Goal: Task Accomplishment & Management: Complete application form

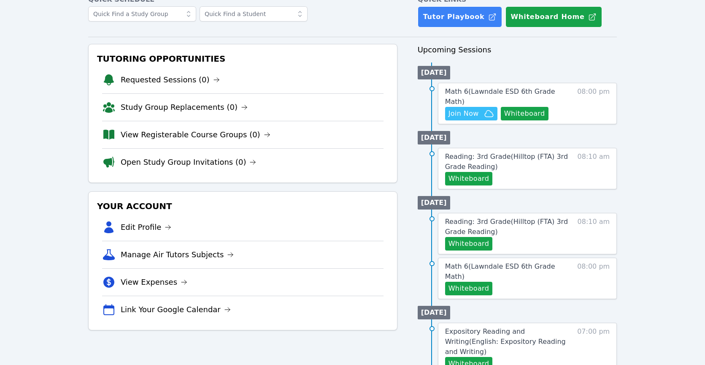
scroll to position [50, 0]
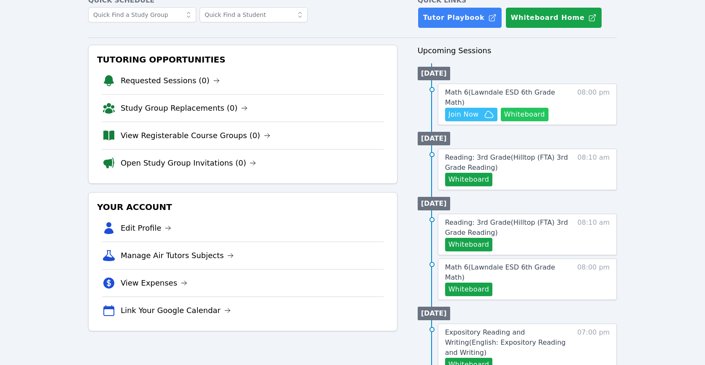
click at [531, 108] on button "Whiteboard" at bounding box center [525, 115] width 48 height 14
click at [480, 109] on span "Join Now" at bounding box center [471, 114] width 46 height 10
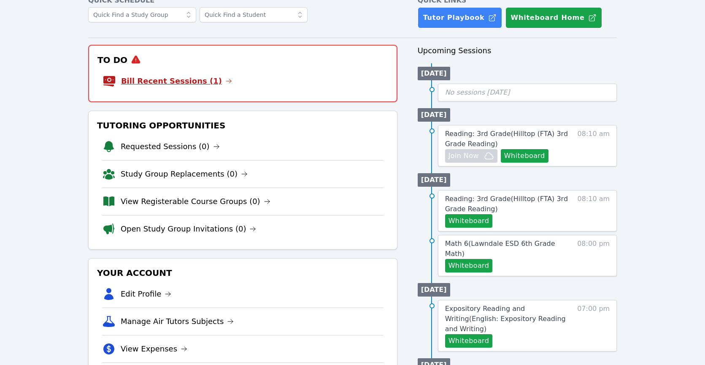
click at [184, 80] on link "Bill Recent Sessions (1)" at bounding box center [176, 81] width 111 height 12
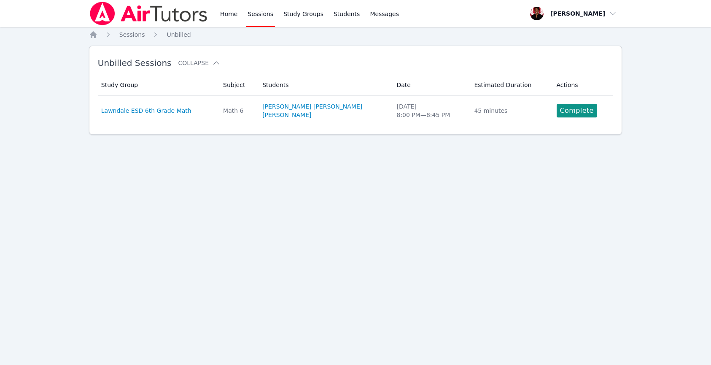
click at [577, 109] on link "Complete" at bounding box center [577, 111] width 41 height 14
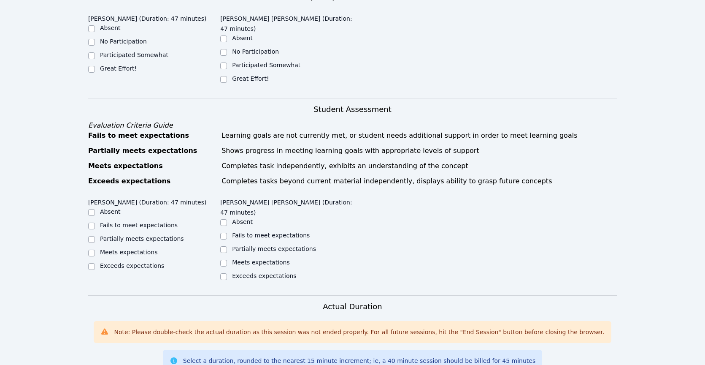
scroll to position [184, 0]
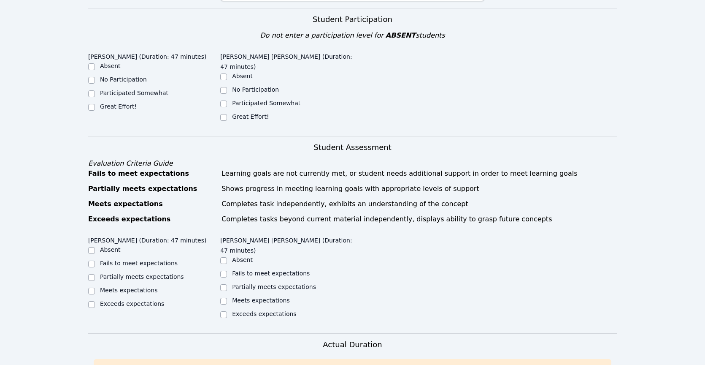
click at [128, 104] on label "Great Effort!" at bounding box center [118, 106] width 37 height 7
click at [95, 104] on input "Great Effort!" at bounding box center [91, 107] width 7 height 7
checkbox input "true"
click at [233, 113] on label "Great Effort!" at bounding box center [250, 116] width 37 height 7
click at [227, 114] on input "Great Effort!" at bounding box center [223, 117] width 7 height 7
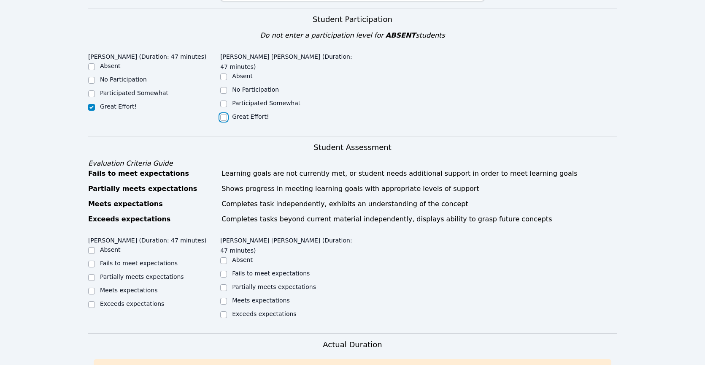
checkbox input "true"
drag, startPoint x: 164, startPoint y: 89, endPoint x: 167, endPoint y: 92, distance: 4.8
click at [162, 90] on label "Participated Somewhat" at bounding box center [134, 92] width 68 height 7
drag, startPoint x: 158, startPoint y: 93, endPoint x: 180, endPoint y: 95, distance: 22.0
click at [157, 93] on label "Participated Somewhat" at bounding box center [134, 92] width 68 height 7
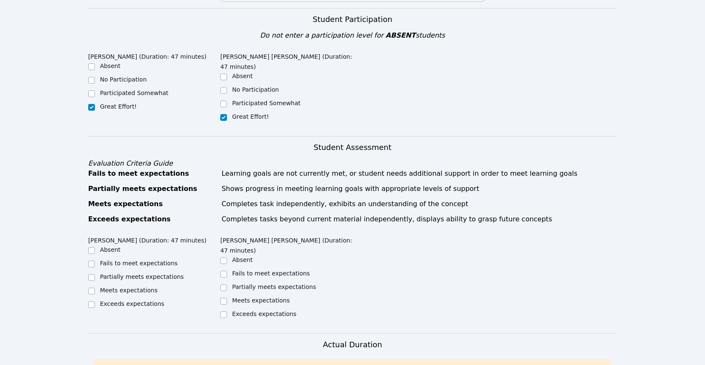
click at [241, 100] on label "Participated Somewhat" at bounding box center [266, 103] width 68 height 7
click at [227, 100] on input "Participated Somewhat" at bounding box center [223, 103] width 7 height 7
checkbox input "true"
checkbox input "false"
click at [159, 93] on label "Participated Somewhat" at bounding box center [134, 92] width 68 height 7
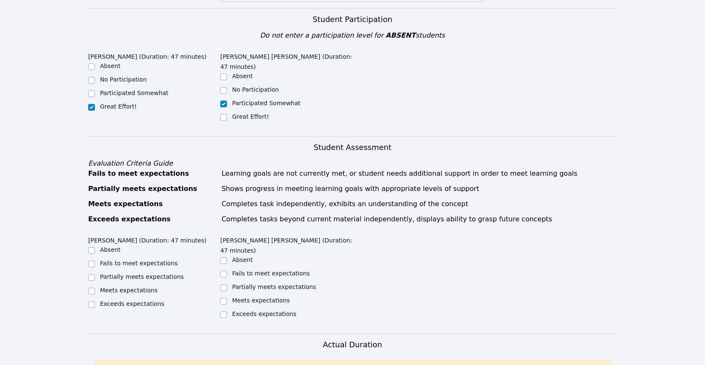
click at [95, 93] on input "Participated Somewhat" at bounding box center [91, 93] width 7 height 7
checkbox input "true"
checkbox input "false"
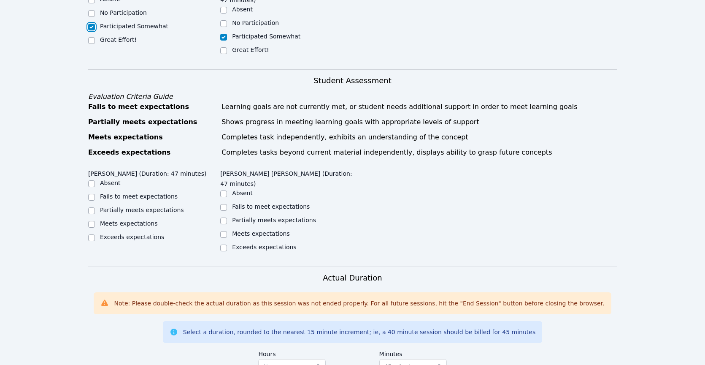
scroll to position [251, 0]
click at [148, 219] on label "Meets expectations" at bounding box center [129, 222] width 58 height 7
click at [95, 220] on input "Meets expectations" at bounding box center [91, 223] width 7 height 7
checkbox input "true"
click at [232, 229] on label "Meets expectations" at bounding box center [261, 232] width 58 height 7
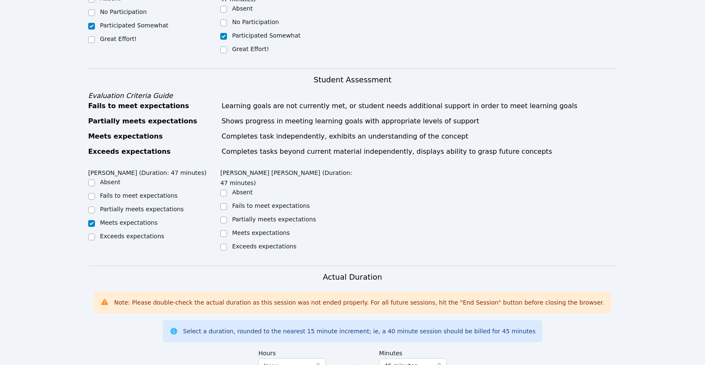
click at [227, 230] on input "Meets expectations" at bounding box center [223, 233] width 7 height 7
checkbox input "true"
drag, startPoint x: 228, startPoint y: 198, endPoint x: 192, endPoint y: 201, distance: 36.8
click at [227, 215] on div "Partially meets expectations" at bounding box center [286, 220] width 132 height 10
click at [164, 205] on label "Partially meets expectations" at bounding box center [142, 208] width 84 height 7
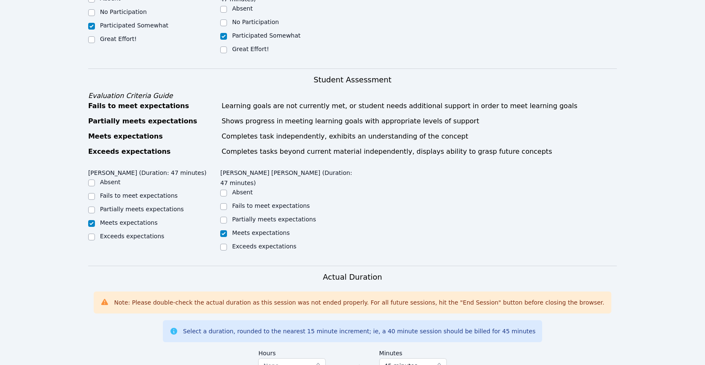
click at [95, 206] on input "Partially meets expectations" at bounding box center [91, 209] width 7 height 7
checkbox input "true"
checkbox input "false"
click at [236, 216] on label "Partially meets expectations" at bounding box center [274, 219] width 84 height 7
click at [227, 216] on input "Partially meets expectations" at bounding box center [223, 219] width 7 height 7
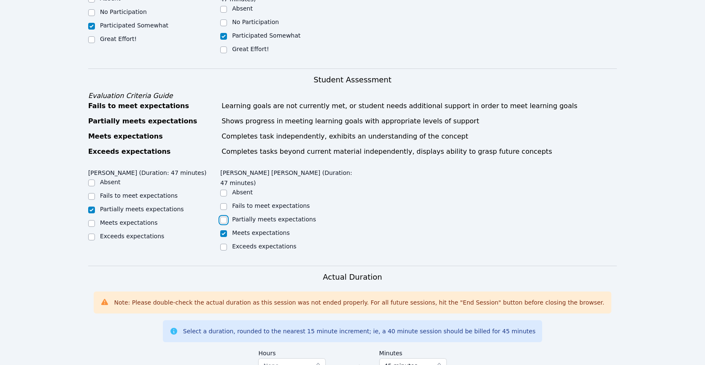
checkbox input "true"
checkbox input "false"
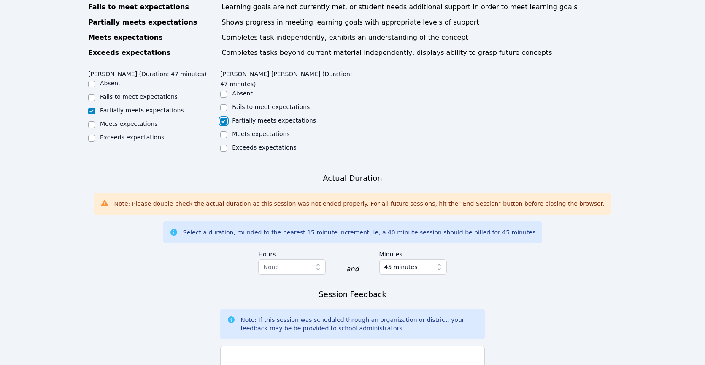
scroll to position [429, 0]
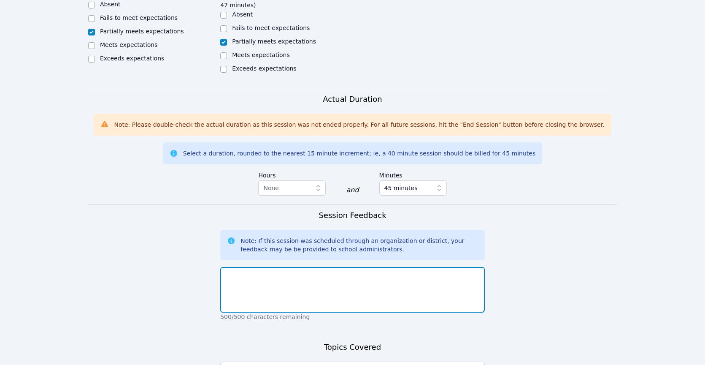
click at [318, 267] on textarea at bounding box center [352, 290] width 265 height 46
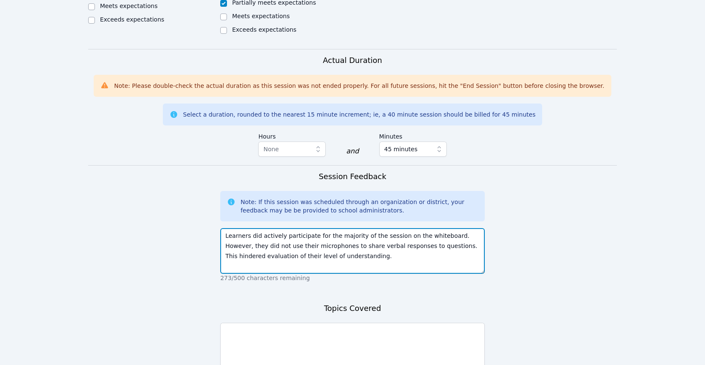
scroll to position [532, 0]
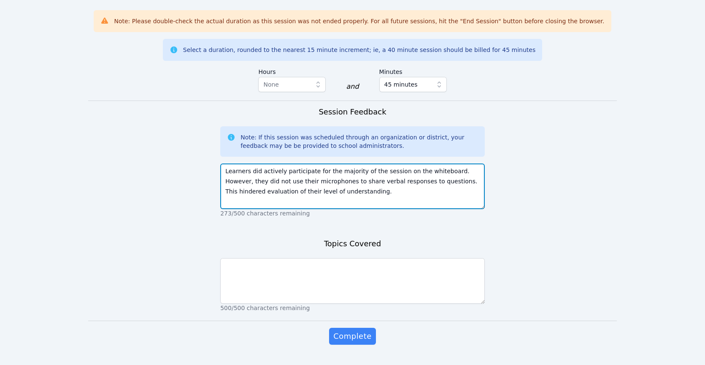
type textarea "Learners did actively participate for the majority of the session on the whiteb…"
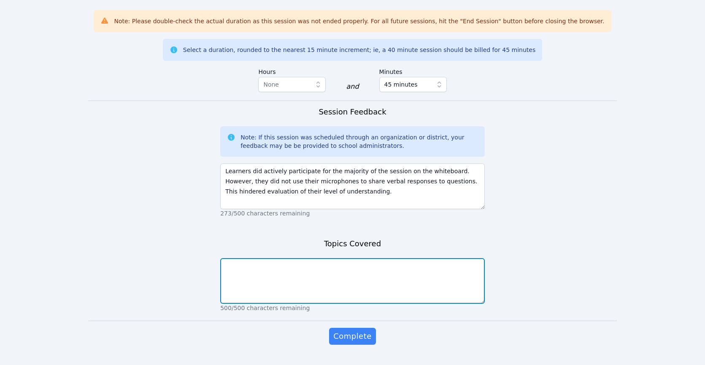
click at [330, 261] on textarea at bounding box center [352, 281] width 265 height 46
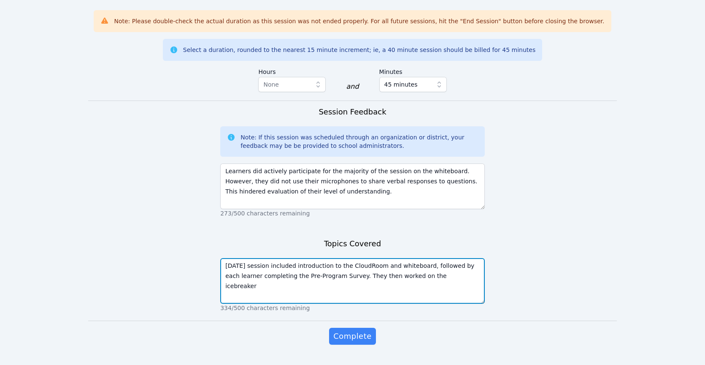
paste textarea "BeautifulStrengthGlitterKidsAllAboutMEWorksheet-1 (5).pdf"
click at [253, 265] on textarea "Today's session included introduction to the CloudRoom and whiteboard, followed…" at bounding box center [352, 281] width 265 height 46
click at [251, 266] on textarea "Today's session included introduction to the CloudRoom and whiteboard, followed…" at bounding box center [352, 281] width 265 height 46
click at [248, 266] on textarea "Today's session included introduction to the CloudRoom and whiteboard, followed…" at bounding box center [352, 281] width 265 height 46
drag, startPoint x: 251, startPoint y: 266, endPoint x: 268, endPoint y: 267, distance: 17.3
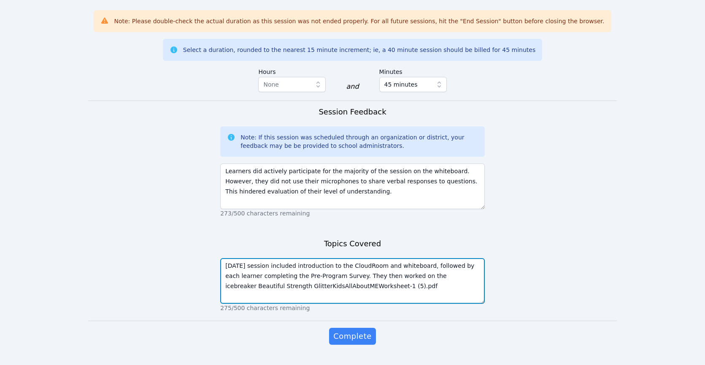
click at [268, 267] on textarea "Today's session included introduction to the CloudRoom and whiteboard, followed…" at bounding box center [352, 281] width 265 height 46
click at [281, 265] on textarea "Today's session included introduction to the CloudRoom and whiteboard, followed…" at bounding box center [352, 281] width 265 height 46
click at [289, 267] on textarea "Today's session included introduction to the CloudRoom and whiteboard, followed…" at bounding box center [352, 281] width 265 height 46
click at [306, 265] on textarea "Today's session included introduction to the CloudRoom and whiteboard, followed…" at bounding box center [352, 281] width 265 height 46
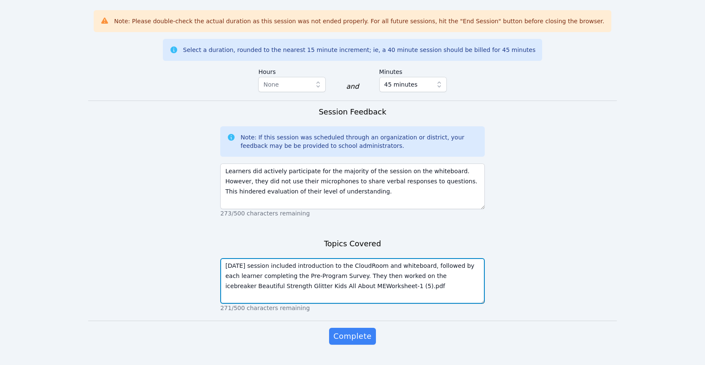
click at [319, 265] on textarea "Today's session included introduction to the CloudRoom and whiteboard, followed…" at bounding box center [352, 281] width 265 height 46
drag, startPoint x: 348, startPoint y: 264, endPoint x: 390, endPoint y: 267, distance: 42.3
click at [390, 267] on textarea "Today's session included introduction to the CloudRoom and whiteboard, followed…" at bounding box center [352, 281] width 265 height 46
type textarea "Today's session included introduction to the CloudRoom and whiteboard, followed…"
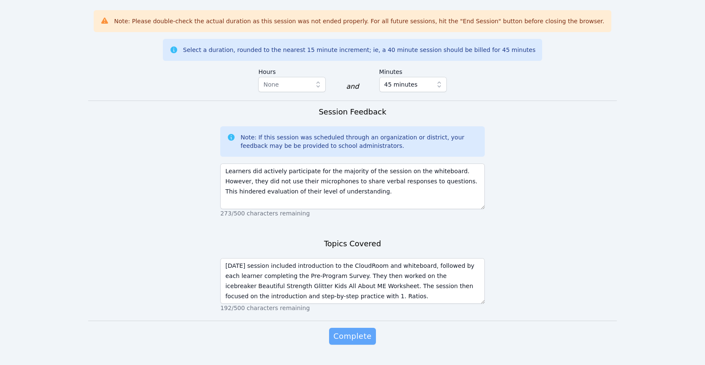
click at [365, 330] on span "Complete" at bounding box center [352, 336] width 38 height 12
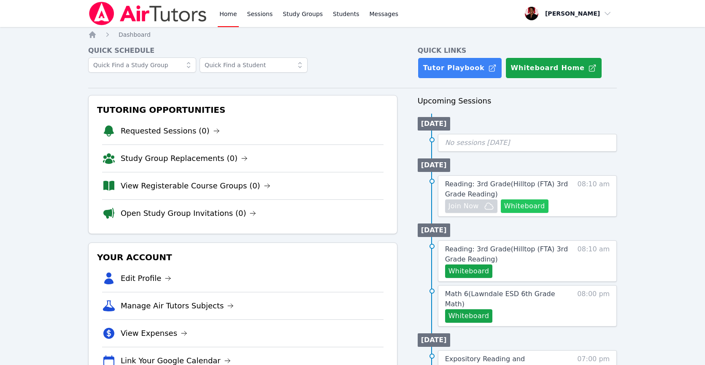
click at [515, 204] on button "Whiteboard" at bounding box center [525, 206] width 48 height 14
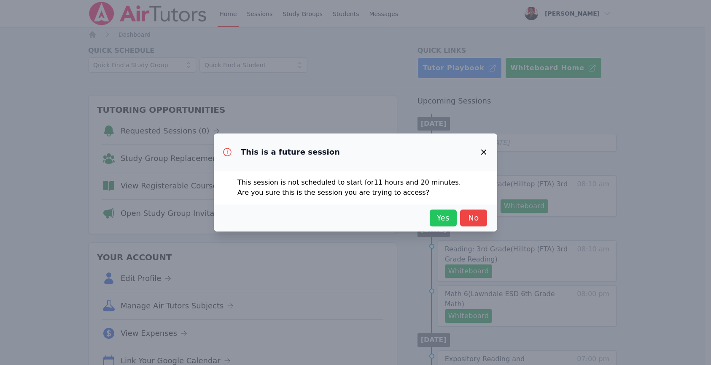
click at [445, 219] on span "Yes" at bounding box center [443, 218] width 19 height 12
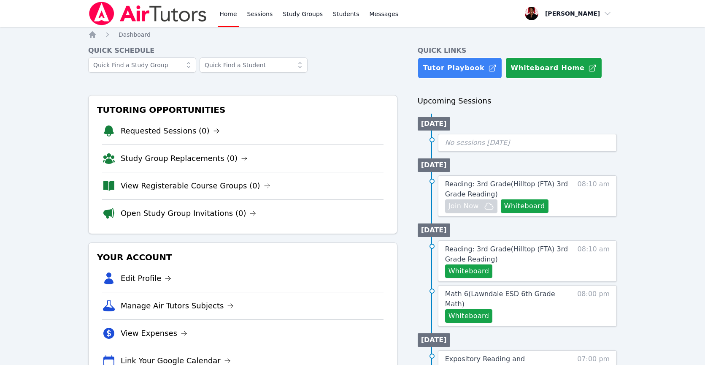
click at [521, 187] on span "Reading: 3rd Grade ( Hilltop (FTA) 3rd Grade Reading )" at bounding box center [506, 189] width 123 height 18
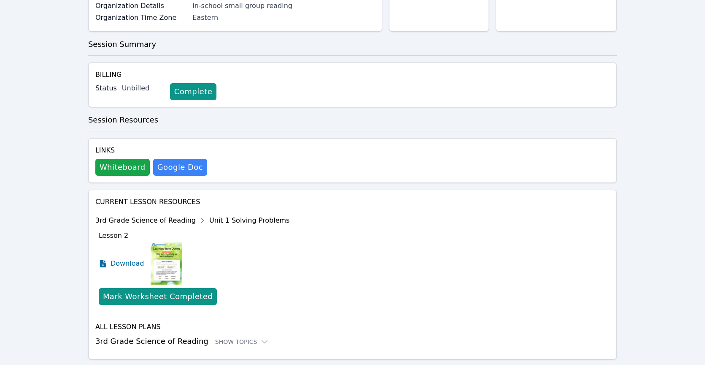
scroll to position [168, 0]
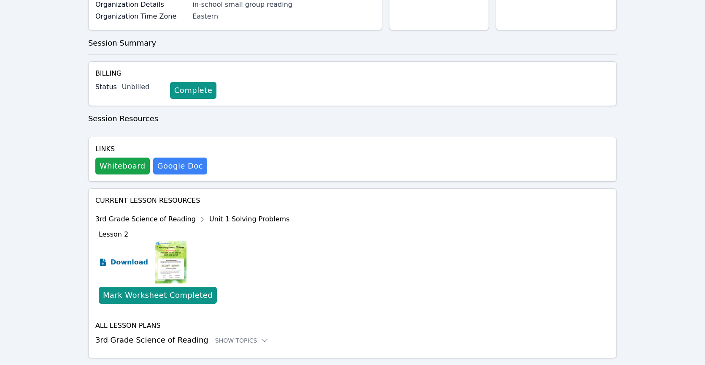
click at [137, 257] on span "Download" at bounding box center [130, 262] width 38 height 10
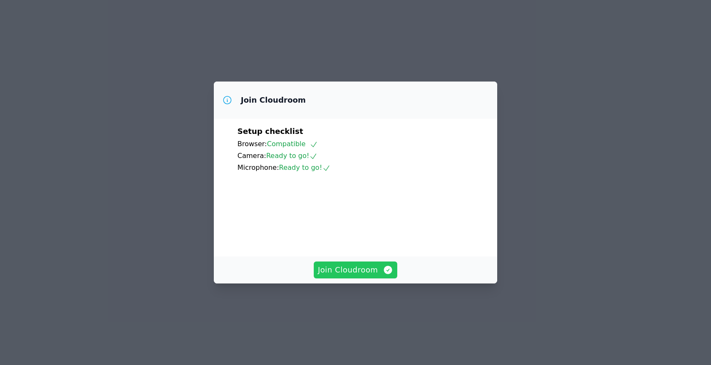
click at [347, 275] on span "Join Cloudroom" at bounding box center [356, 270] width 76 height 12
click at [338, 275] on span "Join Cloudroom" at bounding box center [356, 270] width 76 height 12
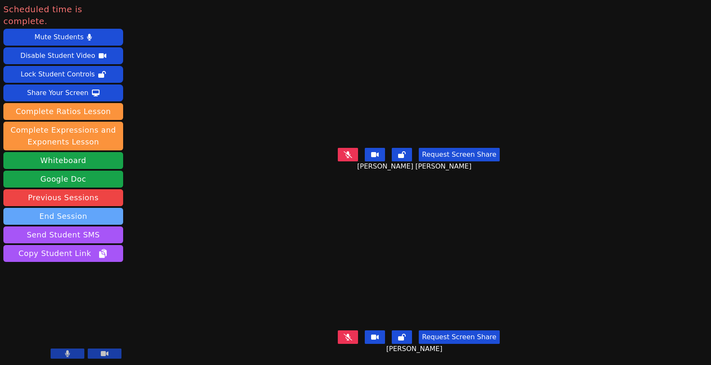
click at [81, 208] on button "End Session" at bounding box center [63, 216] width 120 height 17
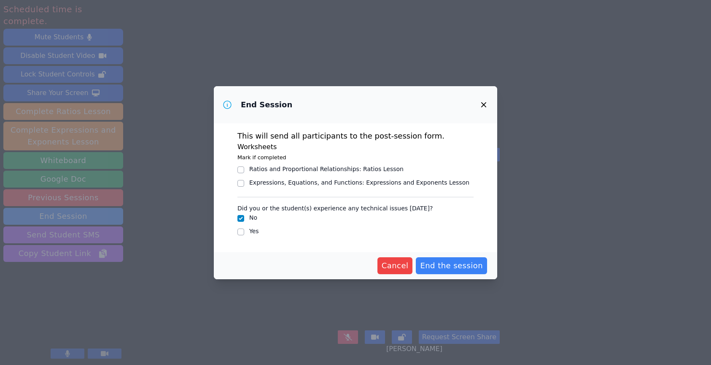
click at [250, 229] on label "Yes" at bounding box center [254, 230] width 10 height 7
click at [244, 229] on input "Yes" at bounding box center [241, 231] width 7 height 7
checkbox input "true"
checkbox input "false"
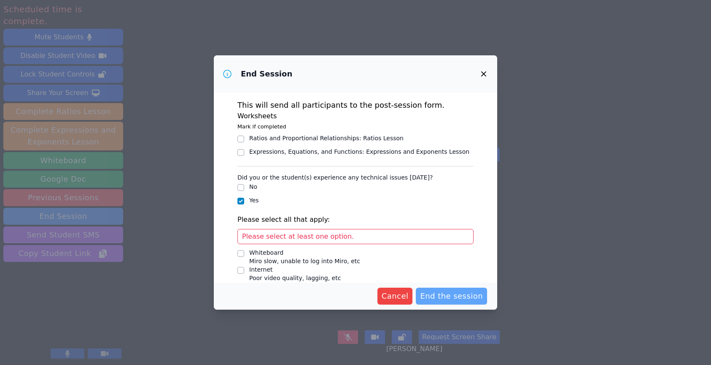
click at [439, 300] on span "End the session" at bounding box center [451, 296] width 63 height 12
